Goal: Information Seeking & Learning: Learn about a topic

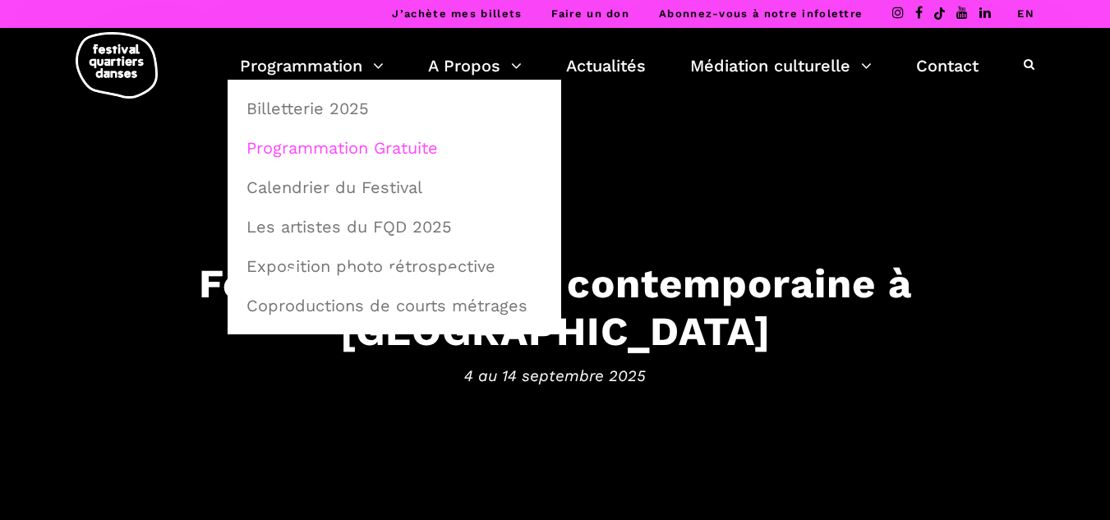
click at [284, 143] on link "Programmation Gratuite" at bounding box center [395, 148] width 316 height 38
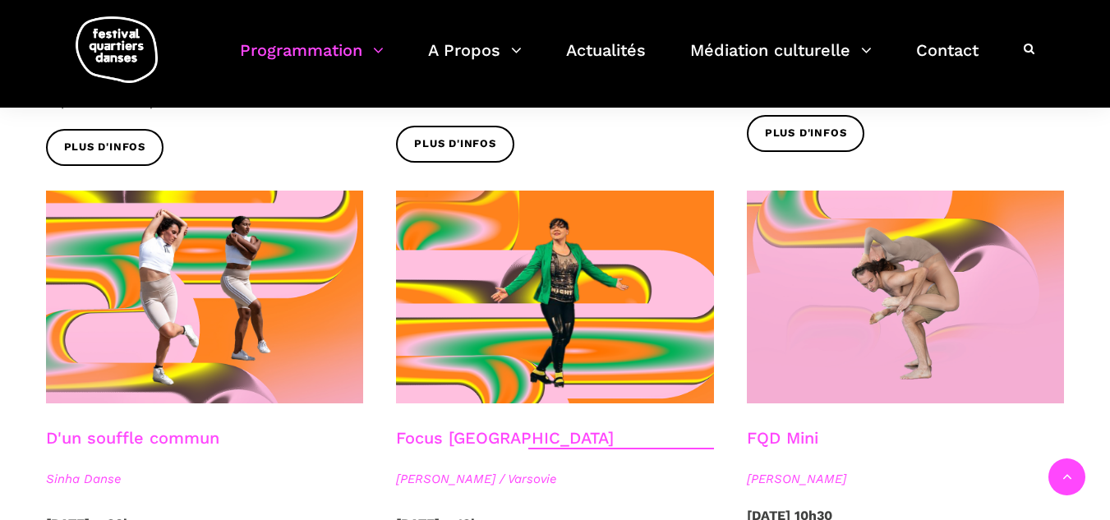
scroll to position [1973, 0]
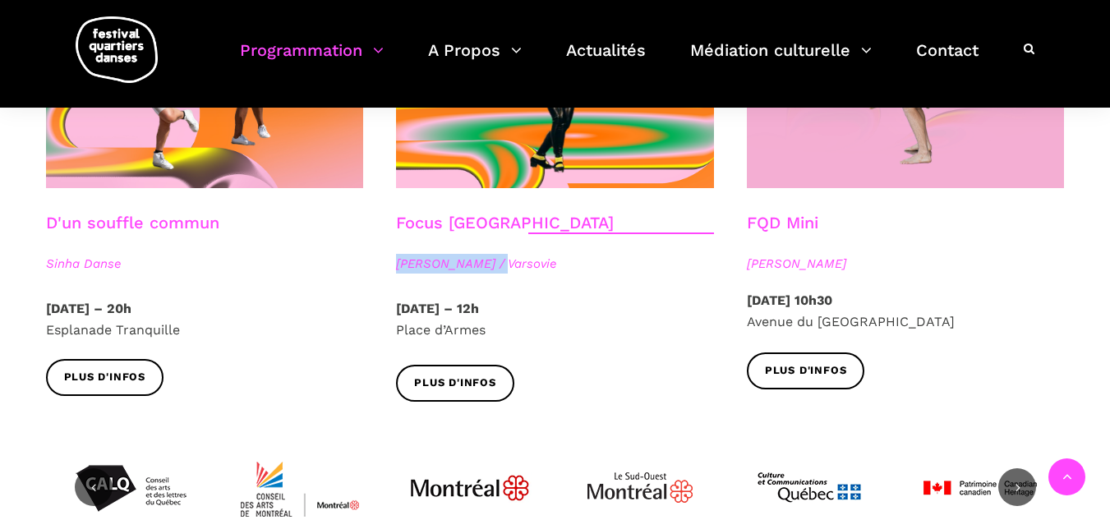
drag, startPoint x: 398, startPoint y: 243, endPoint x: 504, endPoint y: 234, distance: 106.4
click at [504, 234] on div "Focus Pologne [PERSON_NAME] / [GEOGRAPHIC_DATA]" at bounding box center [555, 255] width 351 height 85
copy span "[PERSON_NAME]"
